Goal: Book appointment/travel/reservation

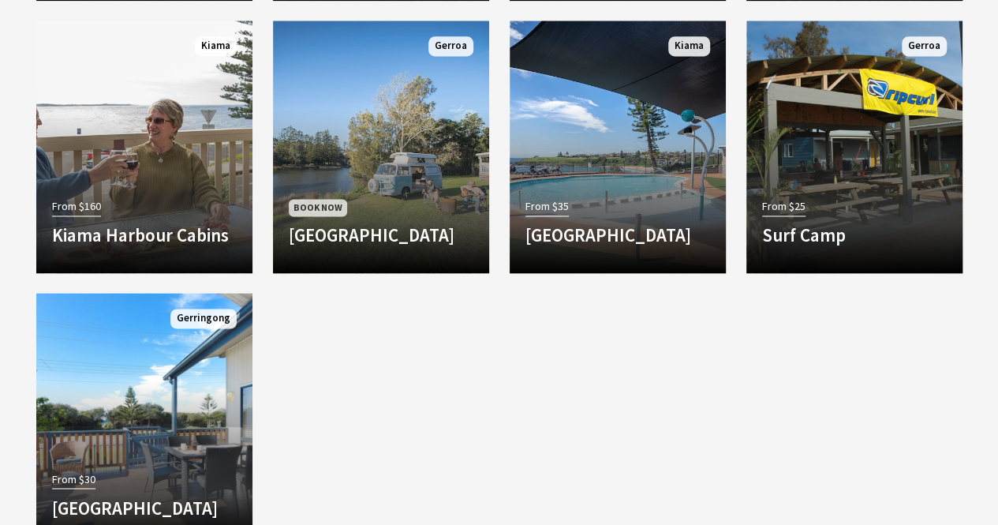
scroll to position [1094, 0]
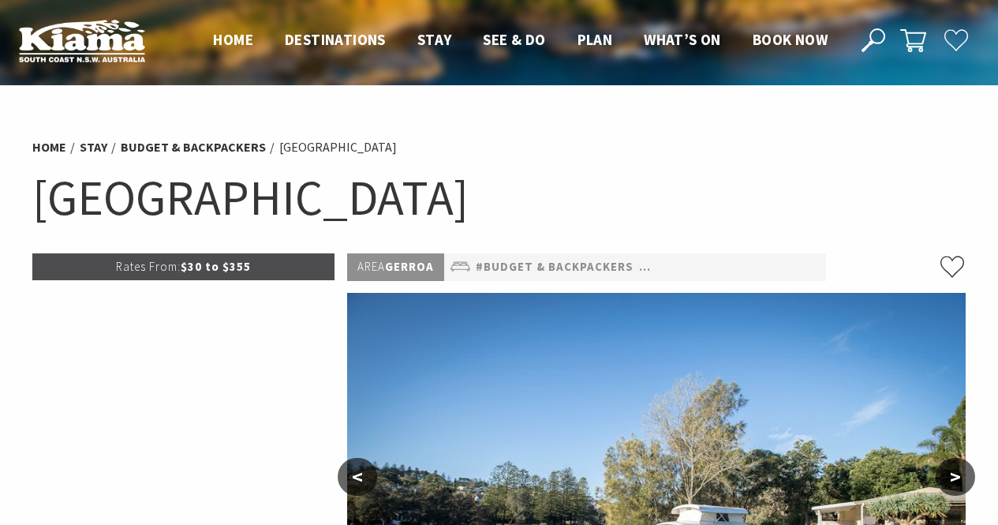
select select "3"
select select "2"
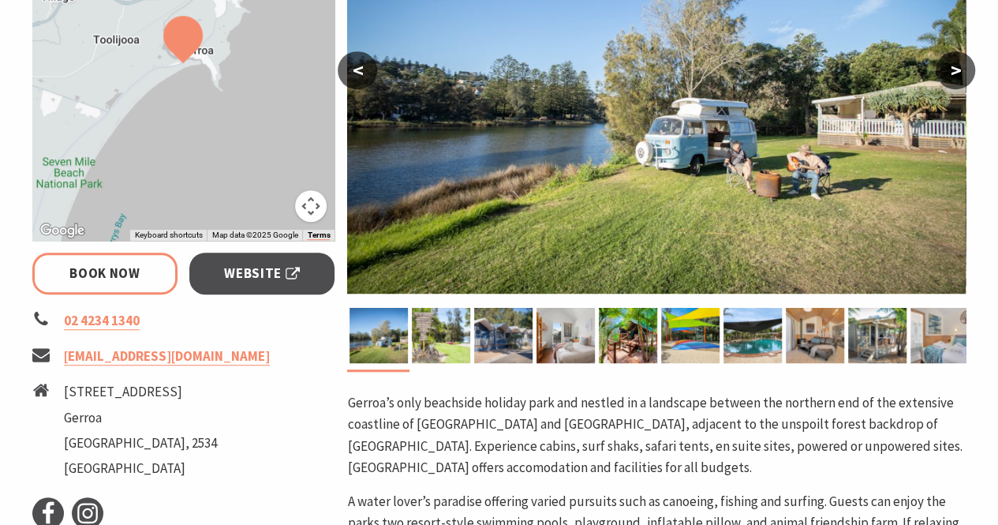
scroll to position [407, 0]
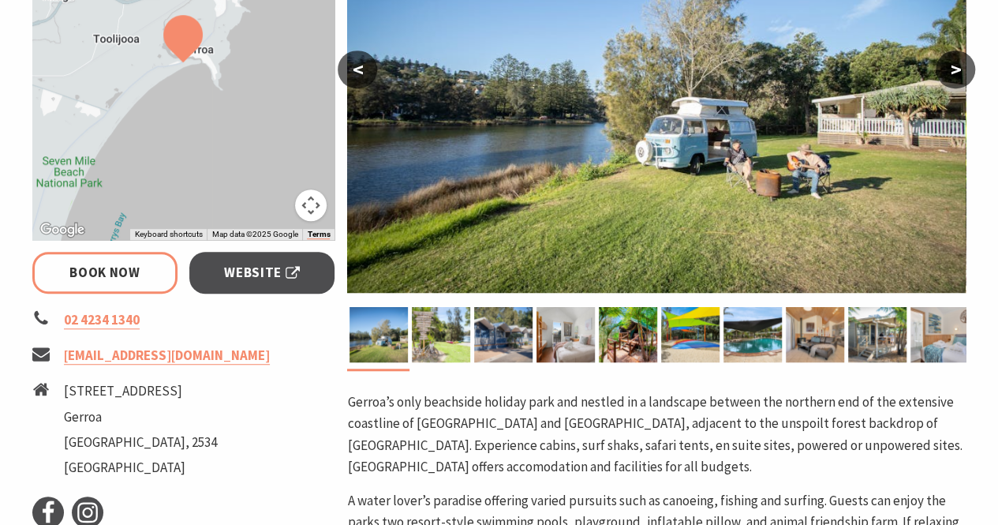
select select "3"
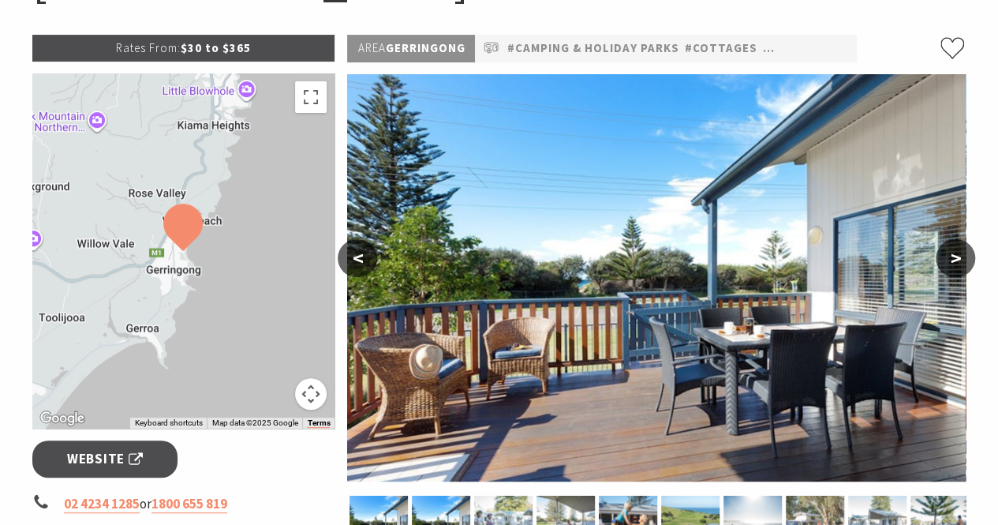
scroll to position [218, 0]
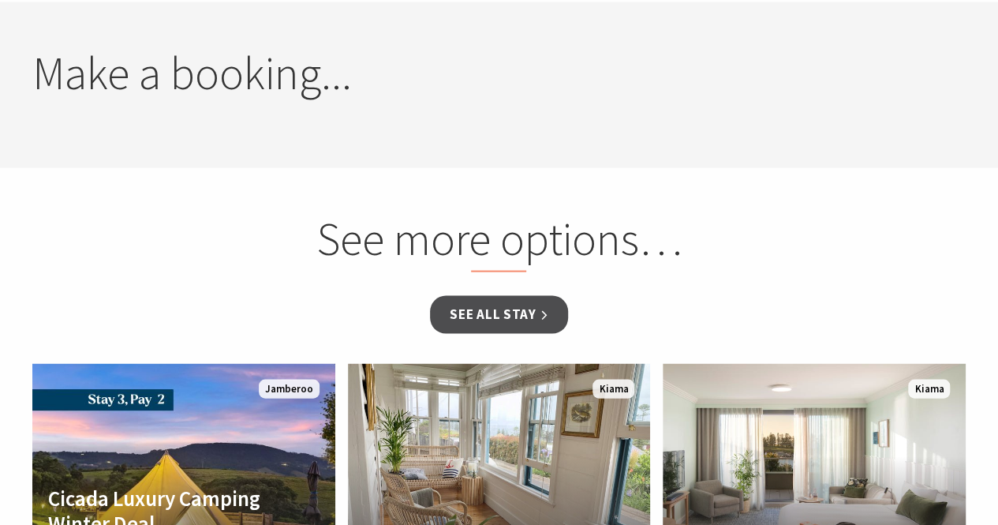
scroll to position [1473, 0]
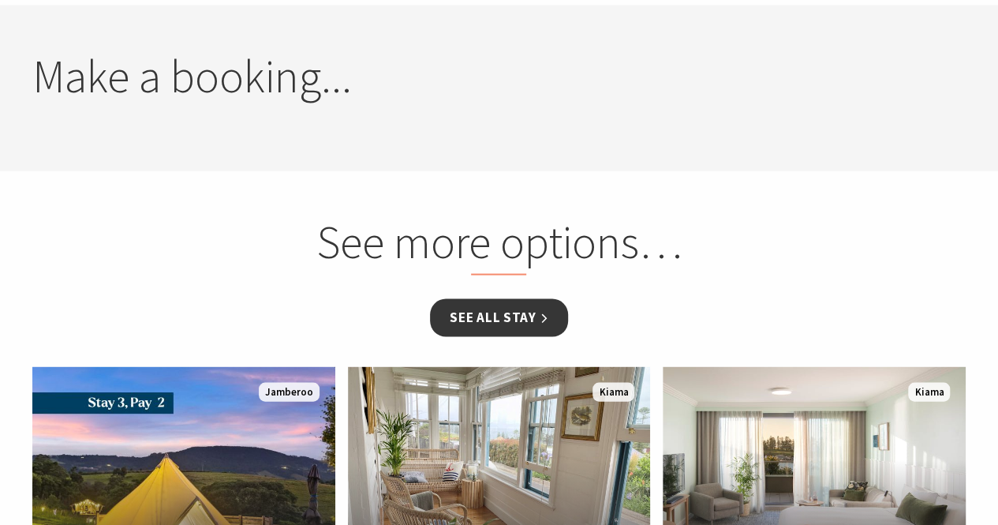
click at [511, 313] on link "See all Stay" at bounding box center [498, 316] width 137 height 37
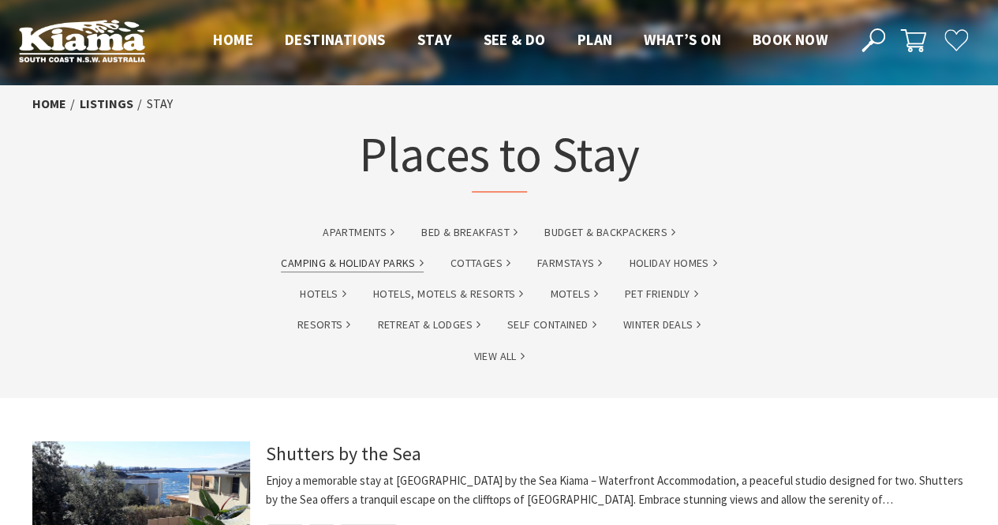
click at [329, 268] on link "Camping & Holiday Parks" at bounding box center [352, 263] width 142 height 18
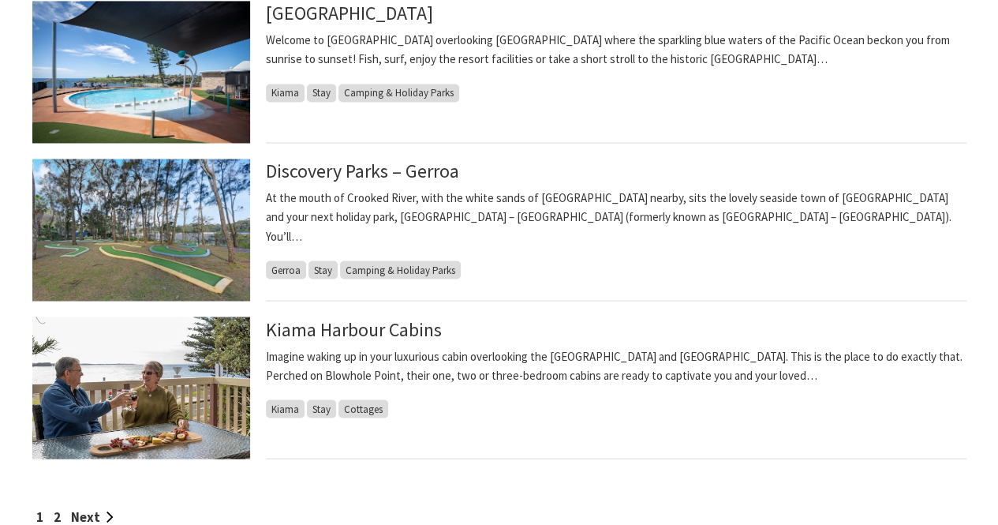
scroll to position [1278, 0]
